Goal: Task Accomplishment & Management: Use online tool/utility

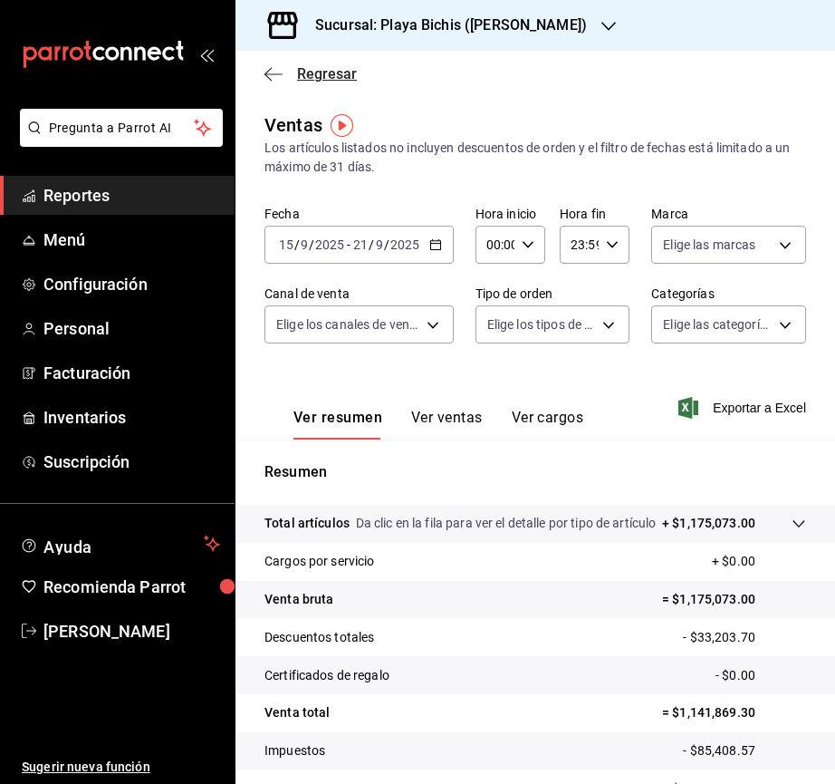
click at [265, 77] on icon "button" at bounding box center [274, 74] width 18 height 16
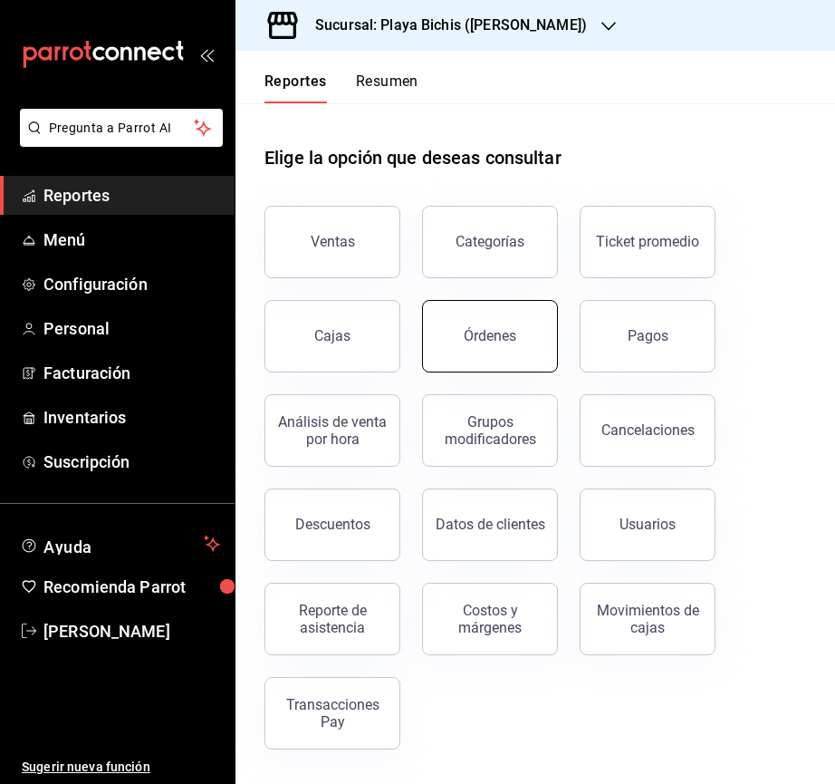
click at [538, 333] on button "Órdenes" at bounding box center [490, 336] width 136 height 72
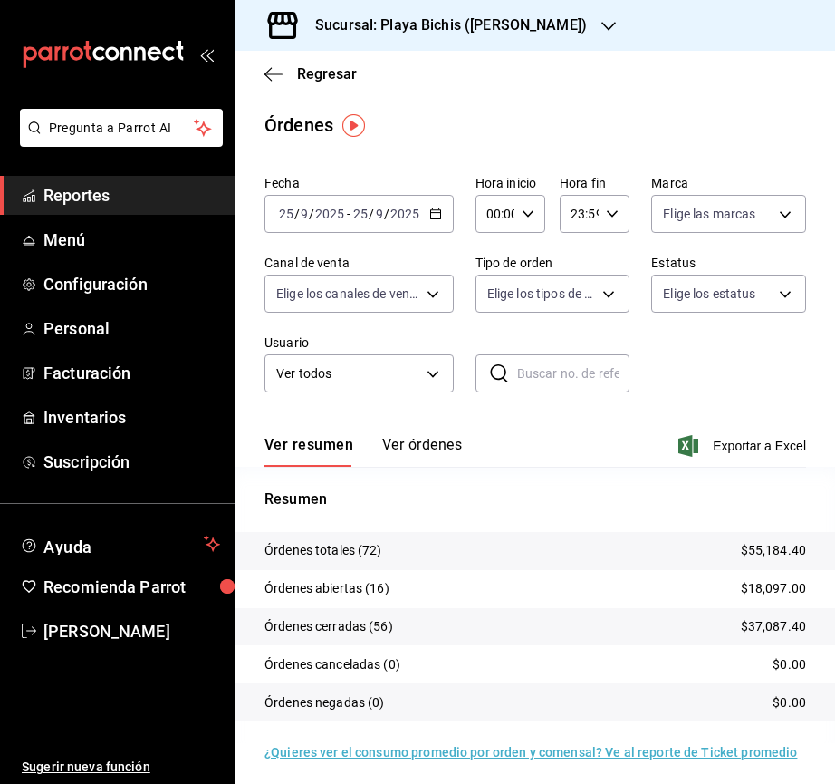
click at [431, 215] on icon "button" at bounding box center [435, 213] width 13 height 13
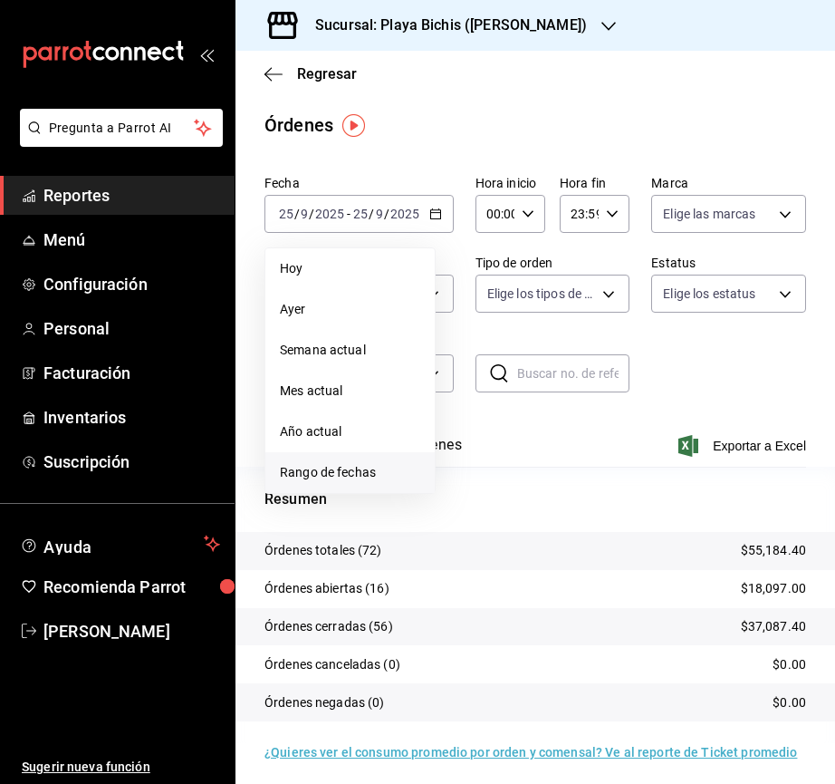
click at [363, 472] on span "Rango de fechas" at bounding box center [350, 472] width 140 height 19
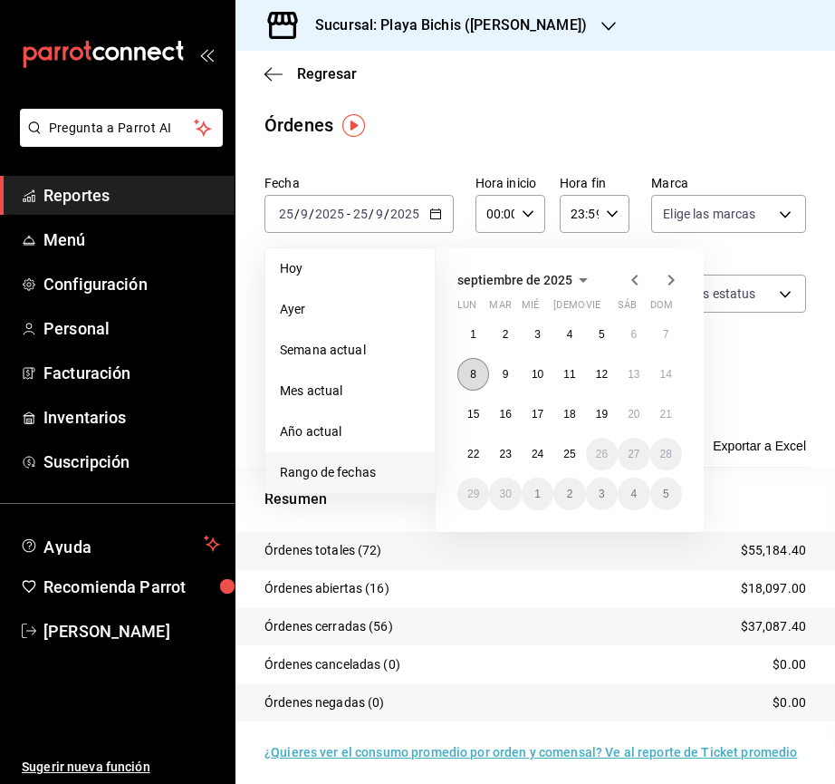
click at [465, 380] on button "8" at bounding box center [474, 374] width 32 height 33
click at [671, 371] on button "14" at bounding box center [667, 374] width 32 height 33
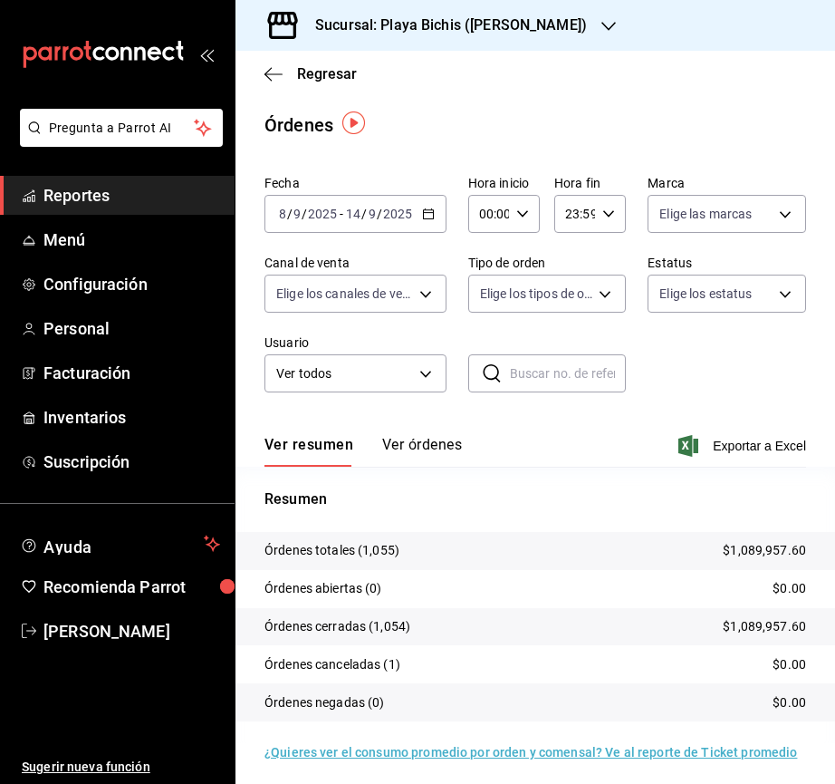
scroll to position [7, 0]
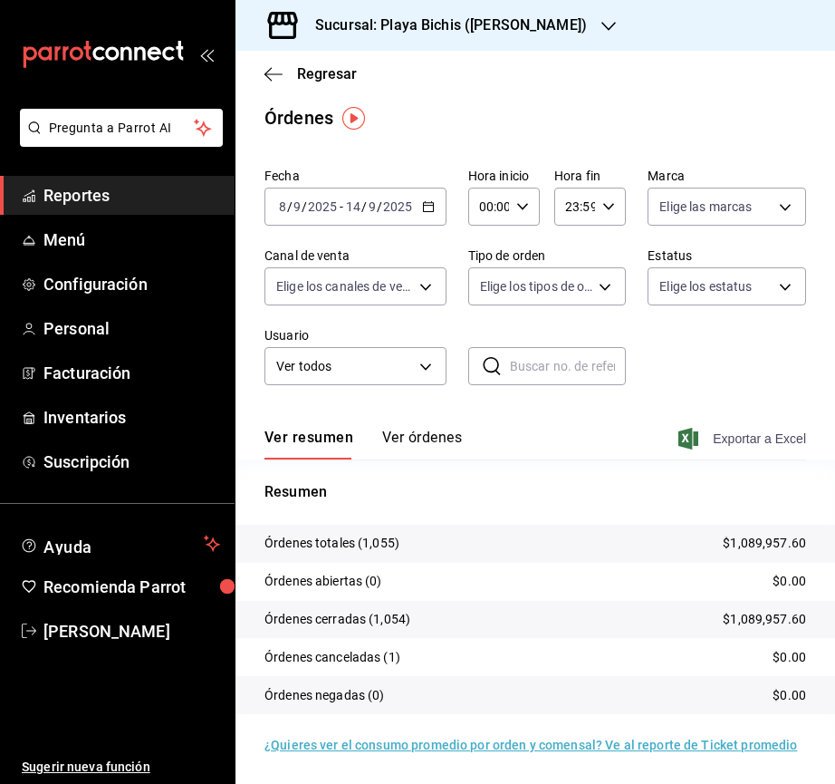
click at [742, 435] on span "Exportar a Excel" at bounding box center [744, 439] width 124 height 22
click at [432, 207] on \(Stroke\) "button" at bounding box center [428, 207] width 11 height 10
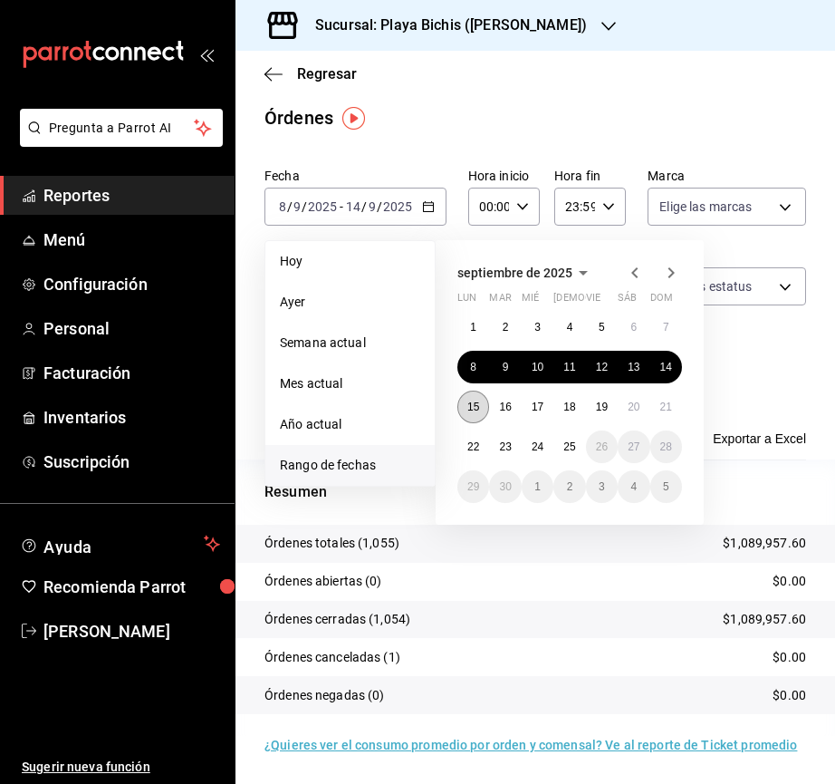
click at [480, 407] on button "15" at bounding box center [474, 407] width 32 height 33
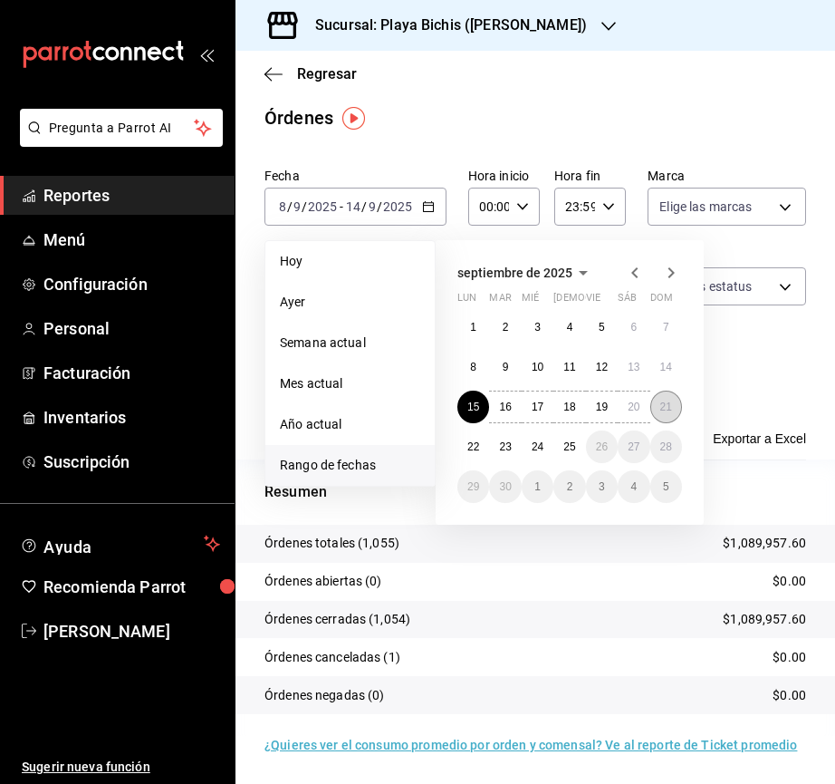
click at [674, 410] on button "21" at bounding box center [667, 407] width 32 height 33
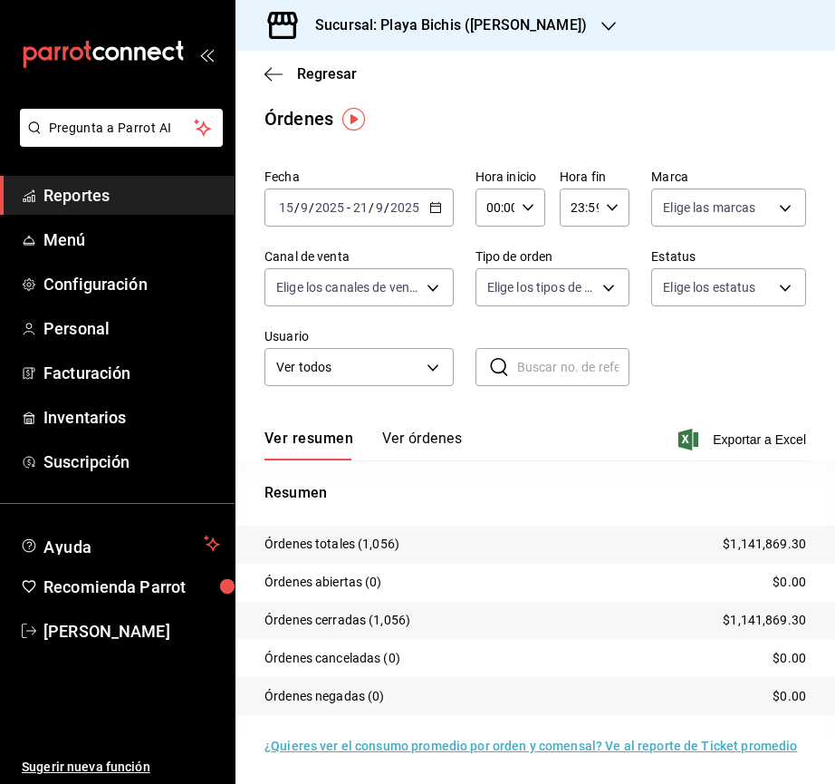
scroll to position [7, 0]
click at [739, 438] on span "Exportar a Excel" at bounding box center [744, 439] width 124 height 22
